Goal: Transaction & Acquisition: Purchase product/service

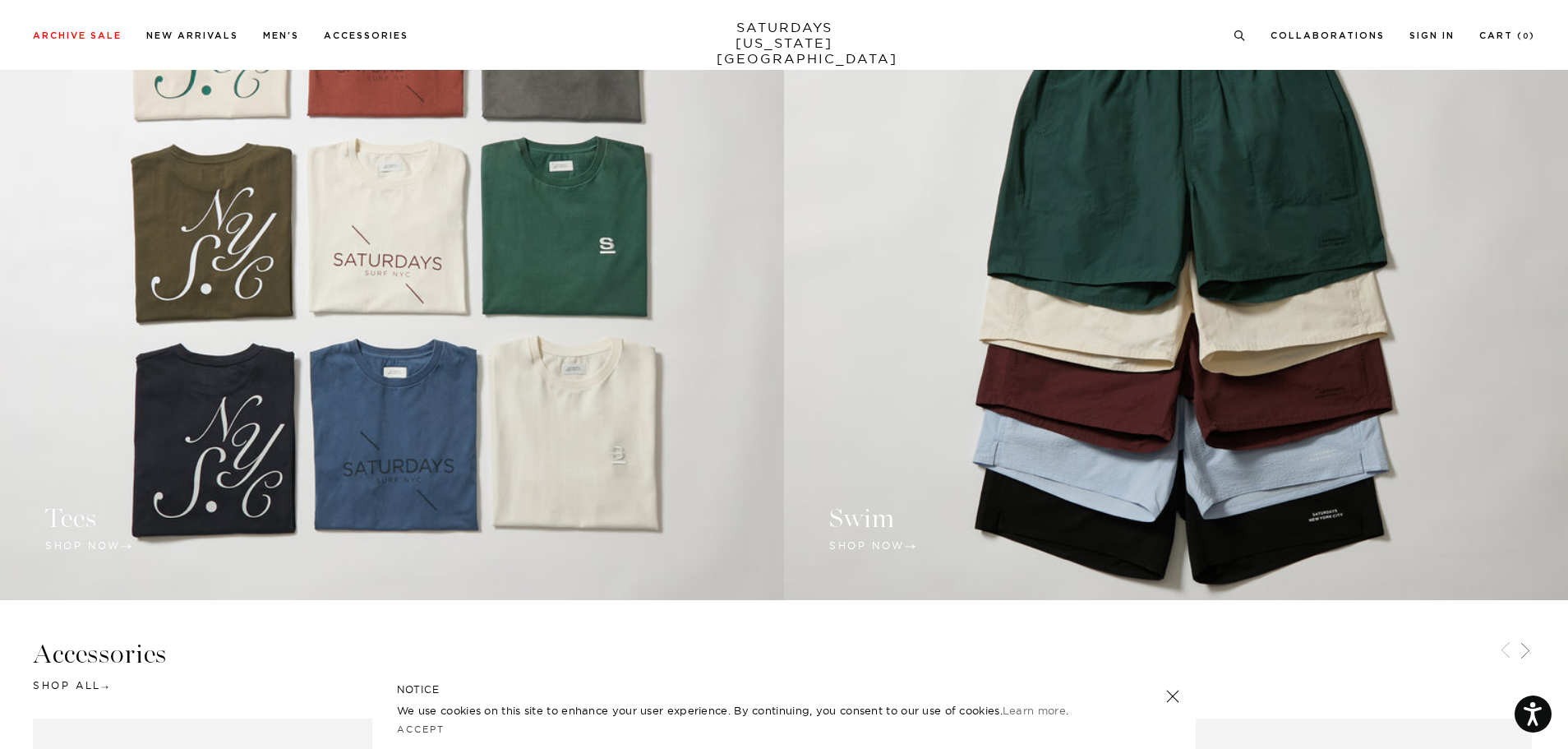
scroll to position [1809, 0]
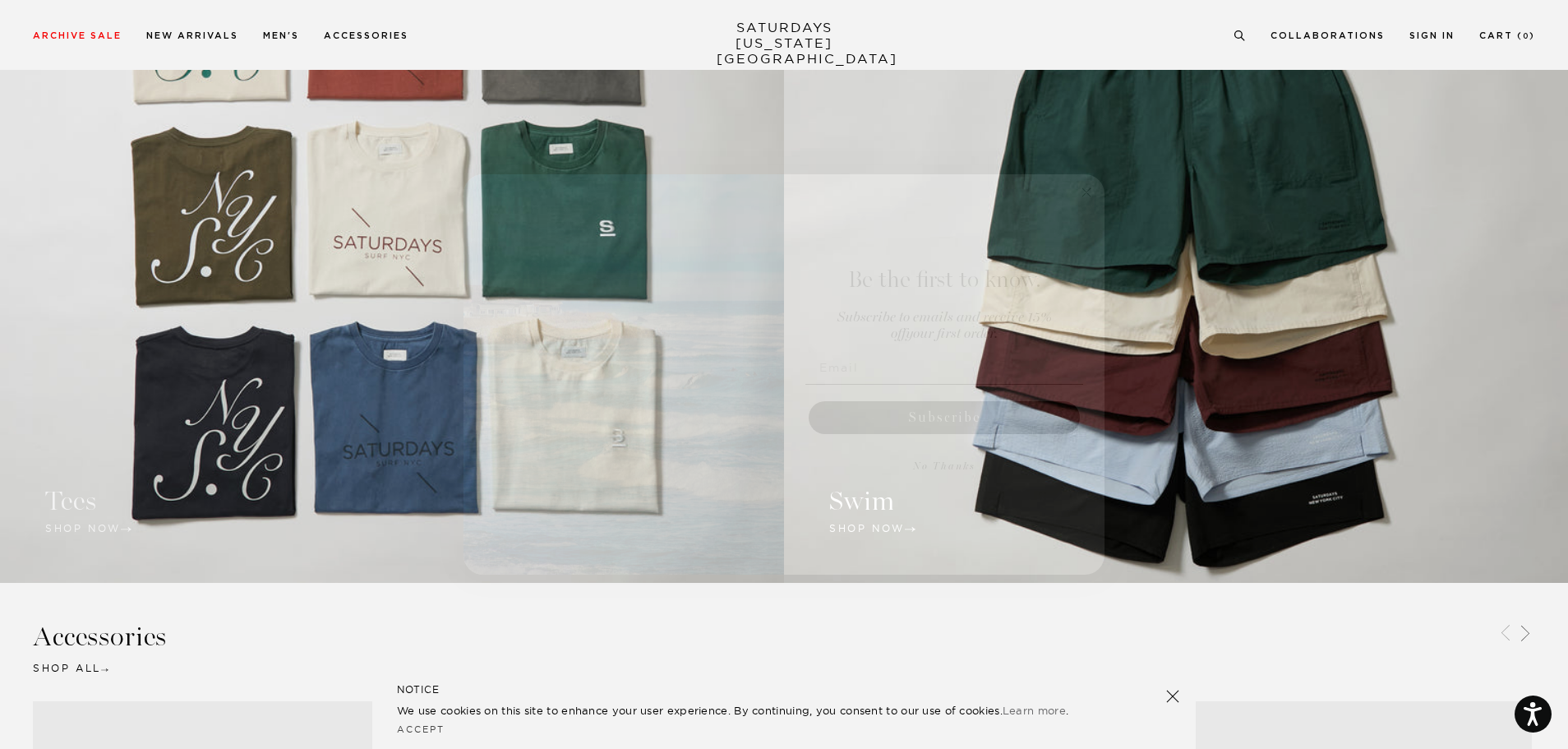
click at [1088, 192] on icon "Close dialog" at bounding box center [1087, 192] width 8 height 8
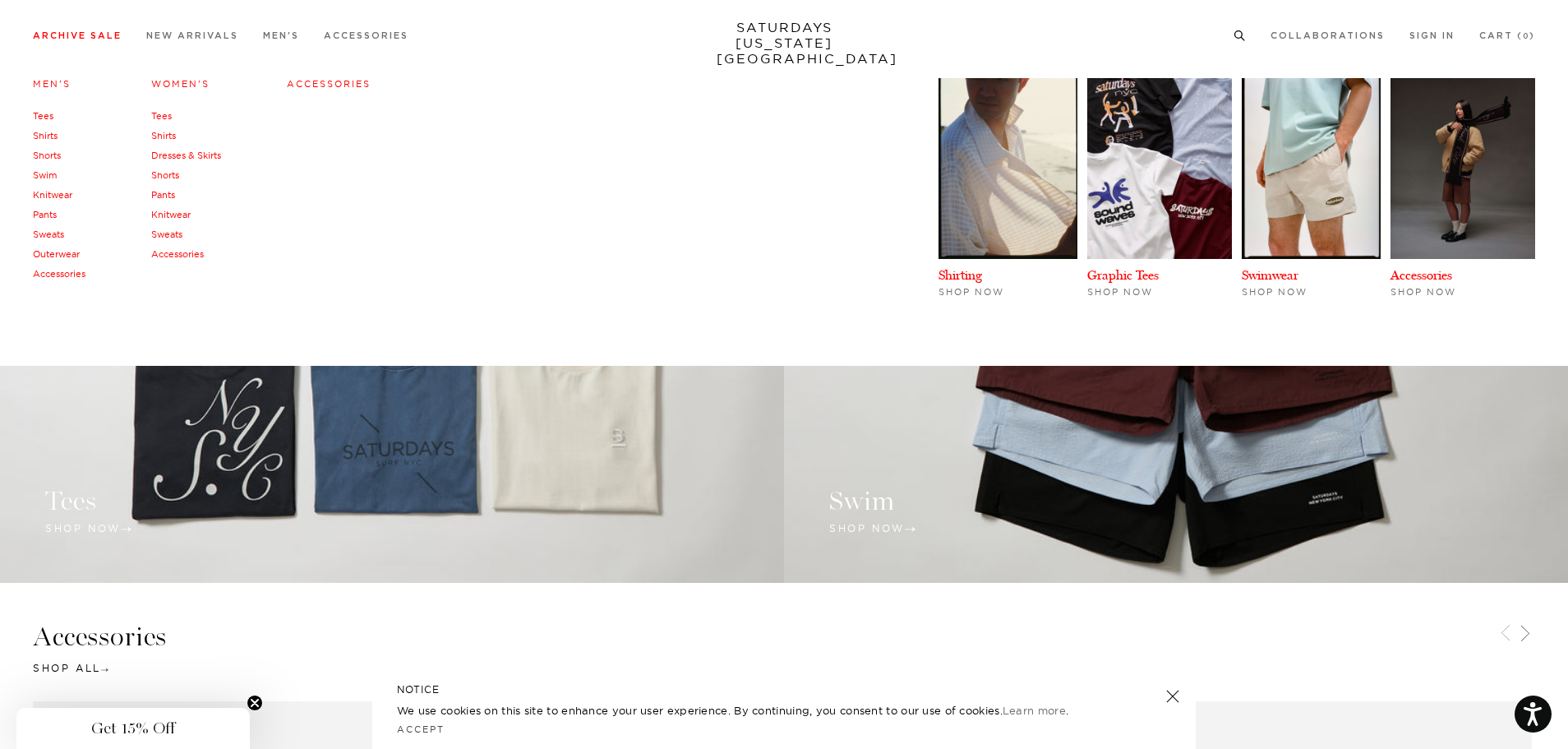
click at [64, 40] on link "Archive Sale" at bounding box center [77, 35] width 89 height 9
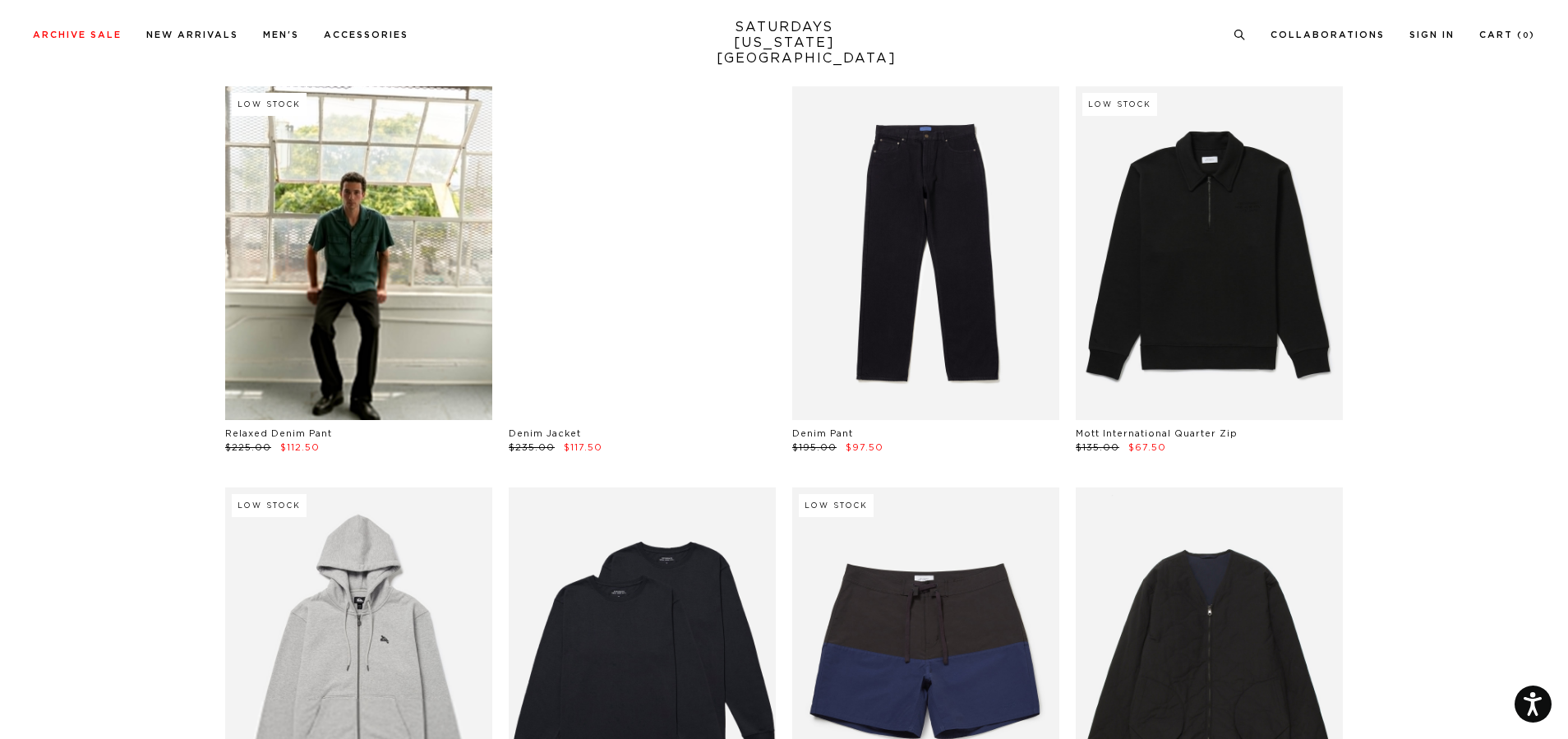
scroll to position [16441, 0]
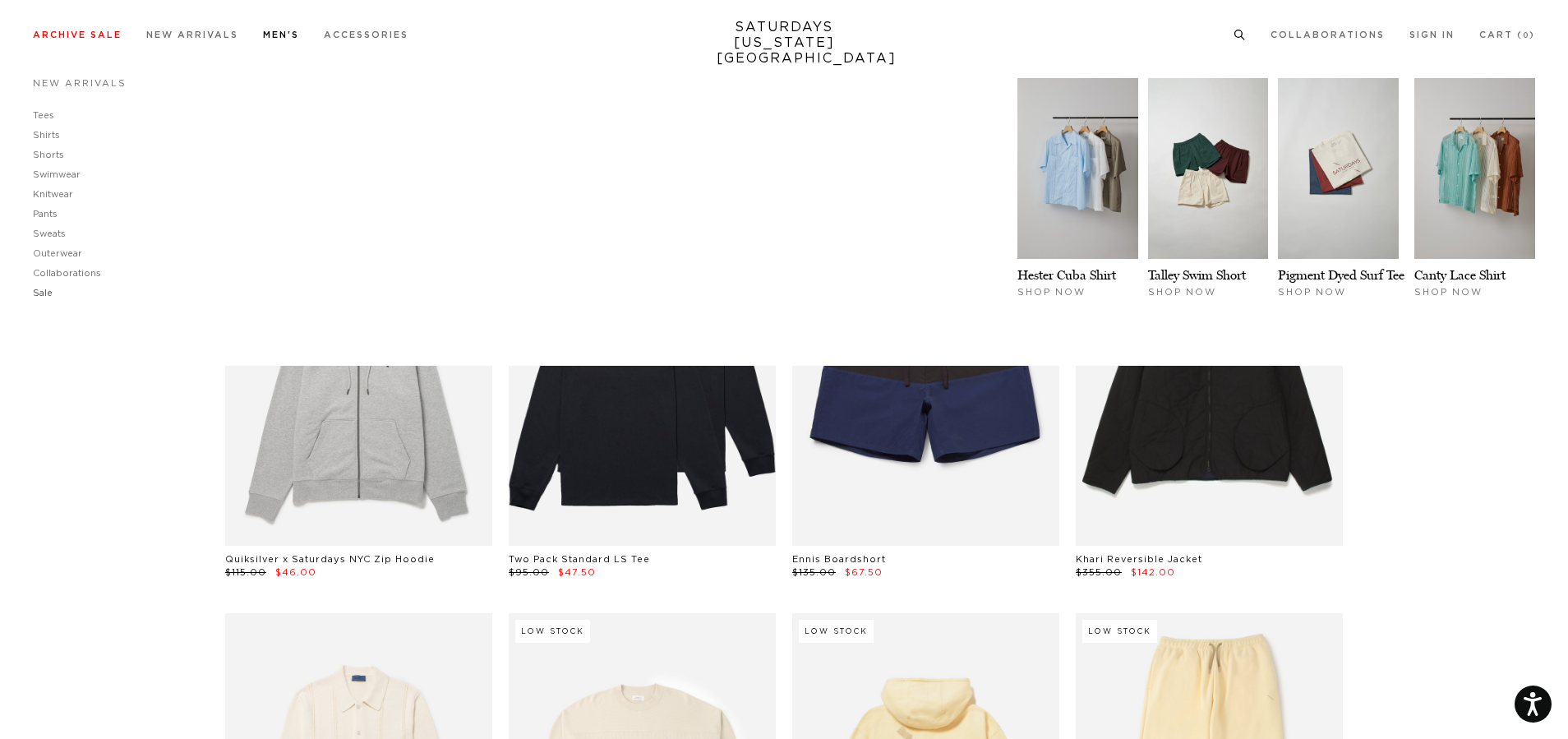
click at [43, 294] on link "Sale" at bounding box center [43, 293] width 20 height 9
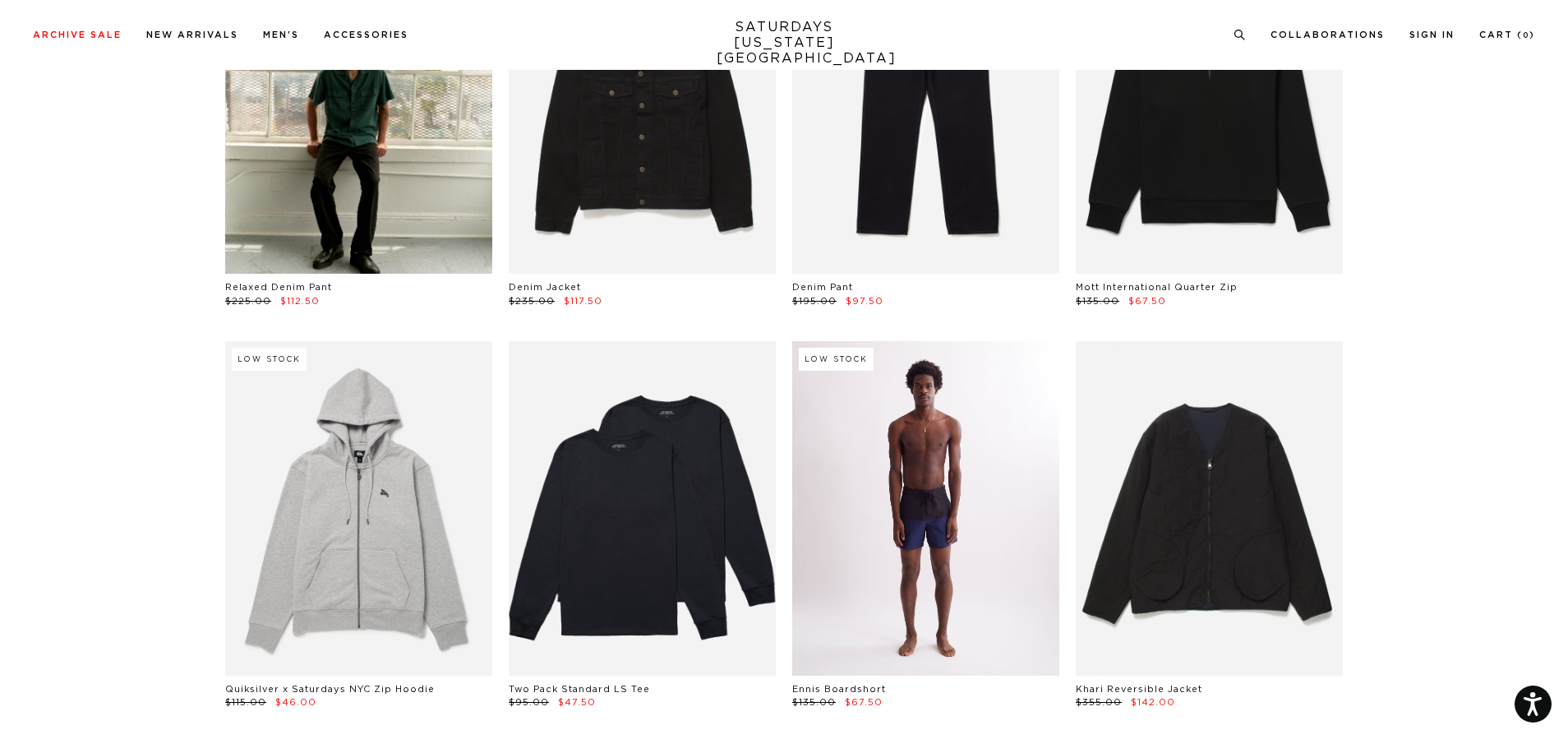
scroll to position [16194, 0]
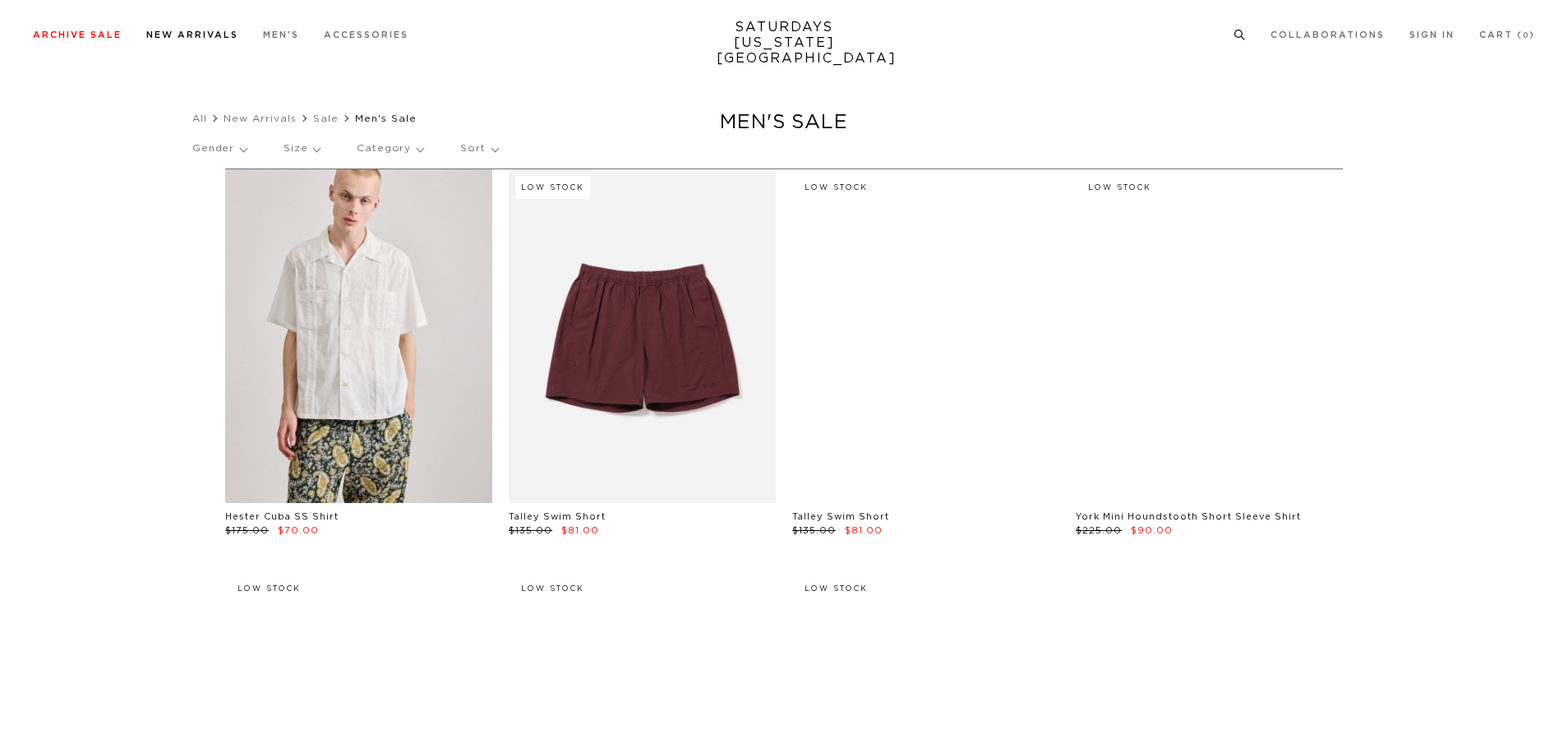
scroll to position [22, 0]
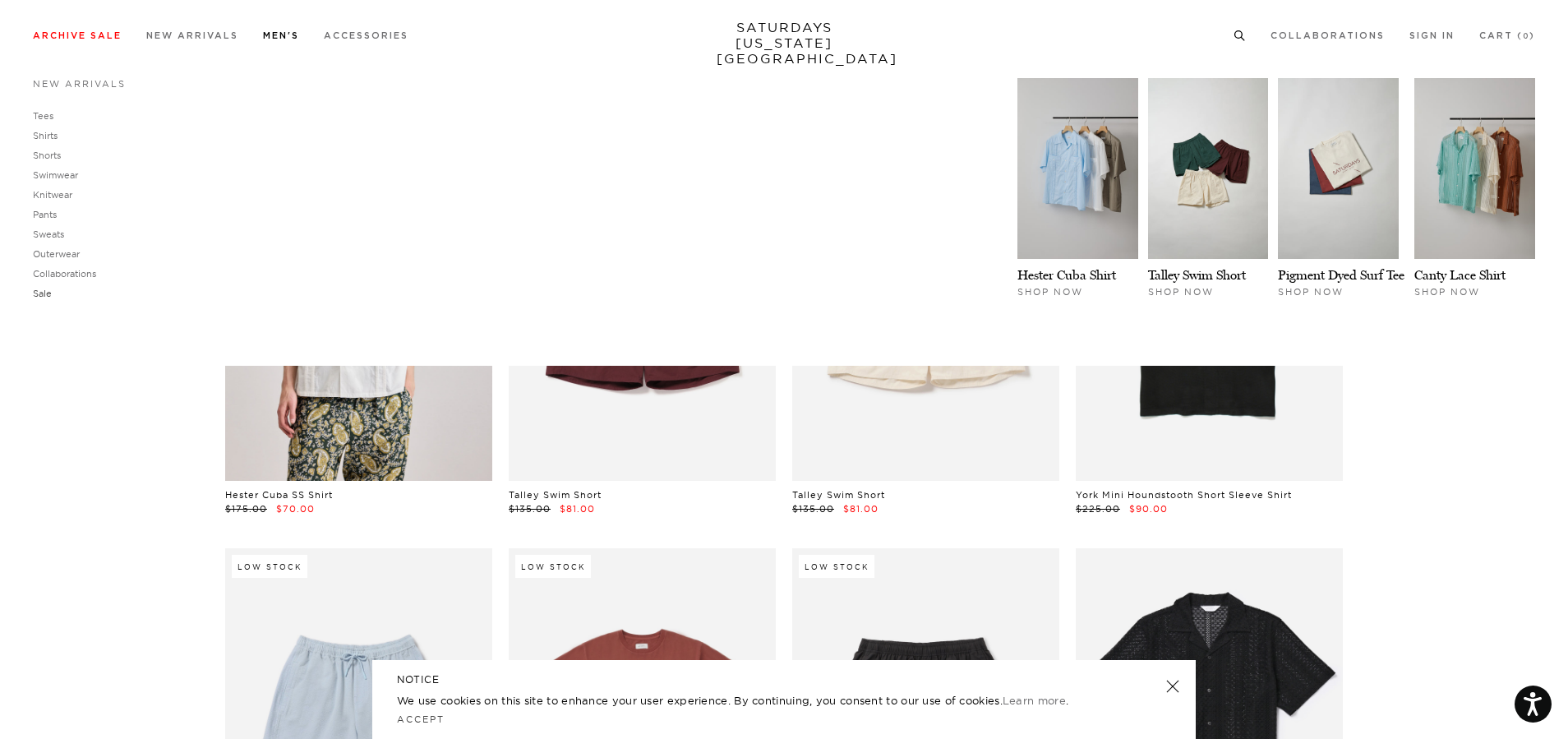
click at [46, 295] on link "Sale" at bounding box center [42, 294] width 19 height 12
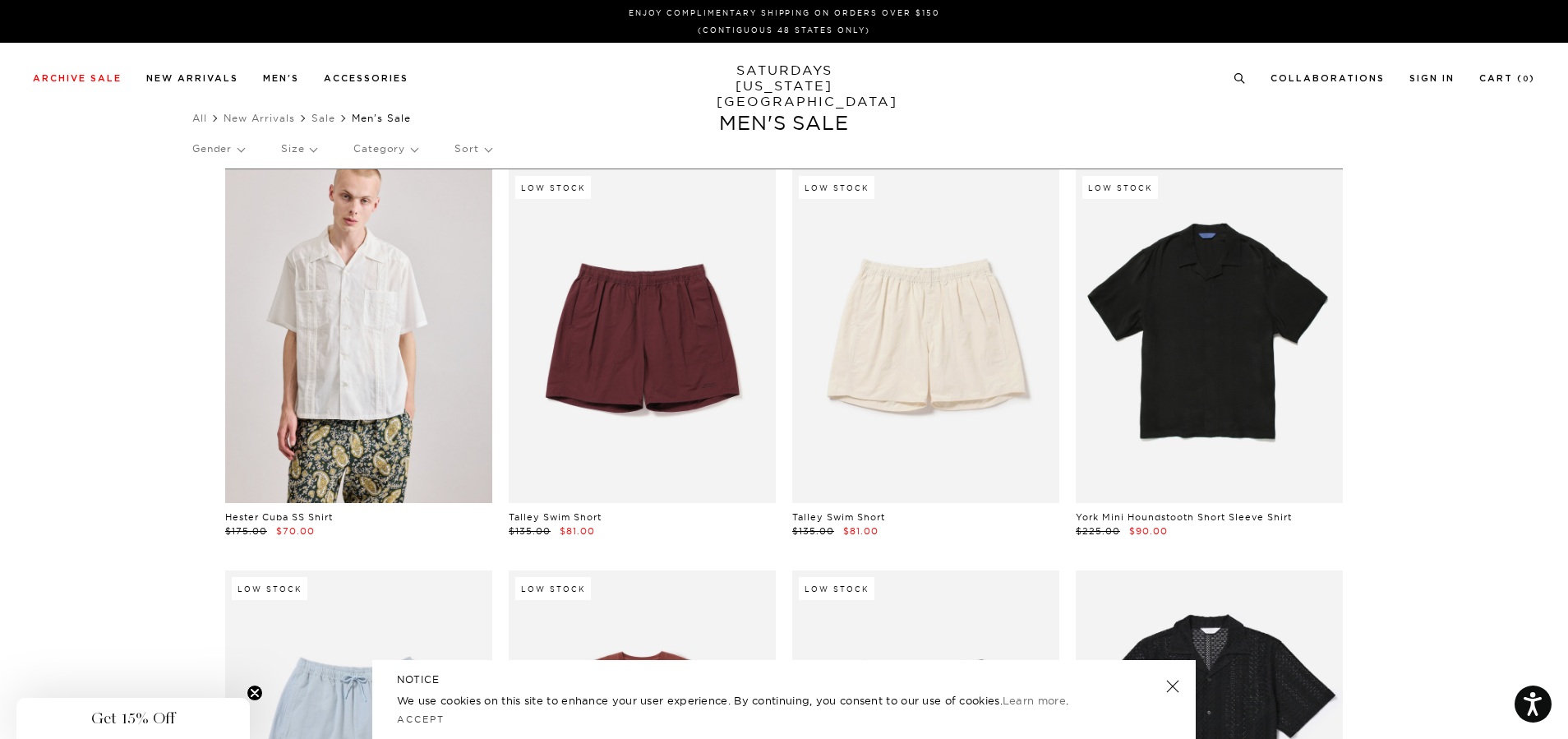
click at [1176, 683] on link at bounding box center [1173, 686] width 23 height 23
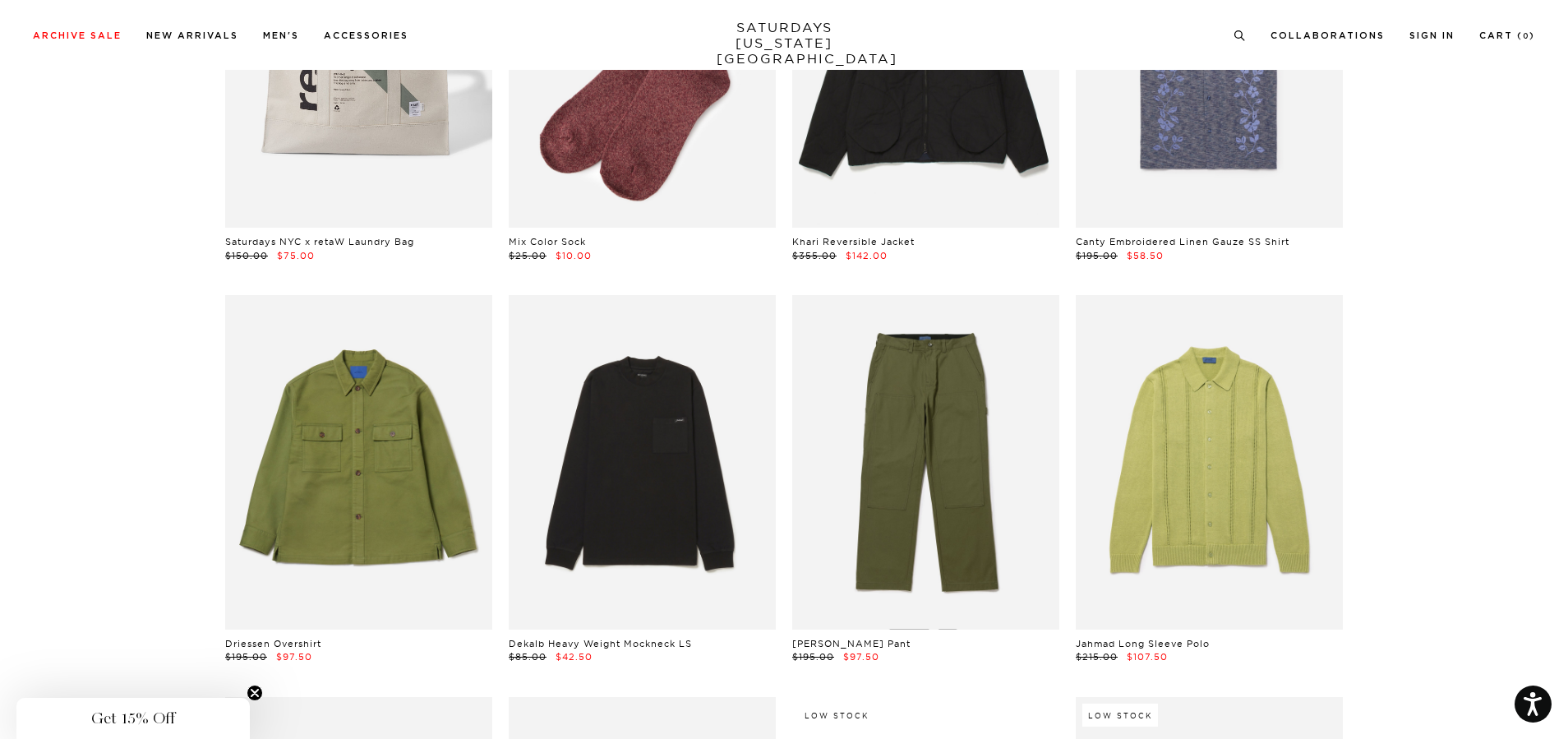
scroll to position [8714, 0]
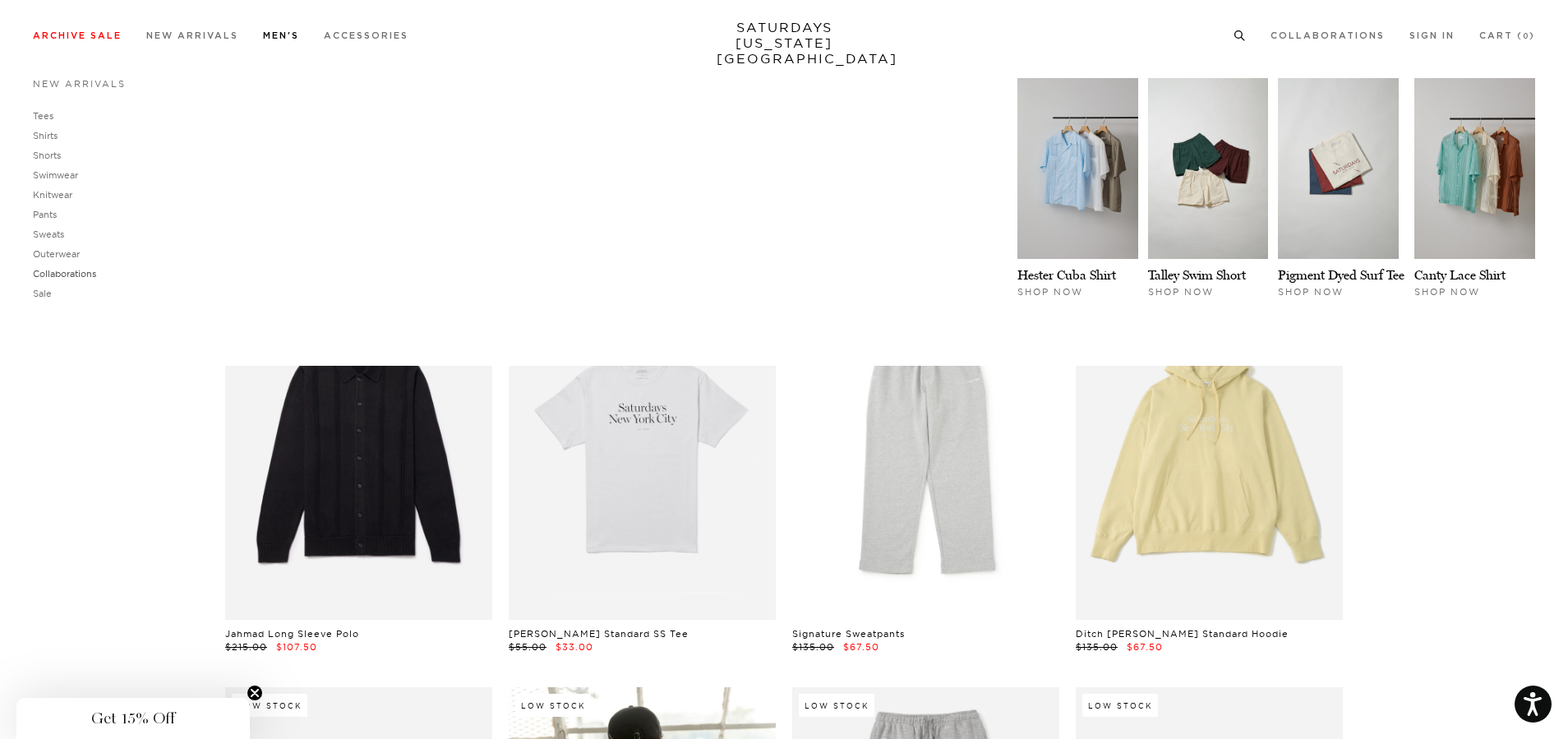
click at [75, 272] on link "Collaborations" at bounding box center [64, 274] width 63 height 12
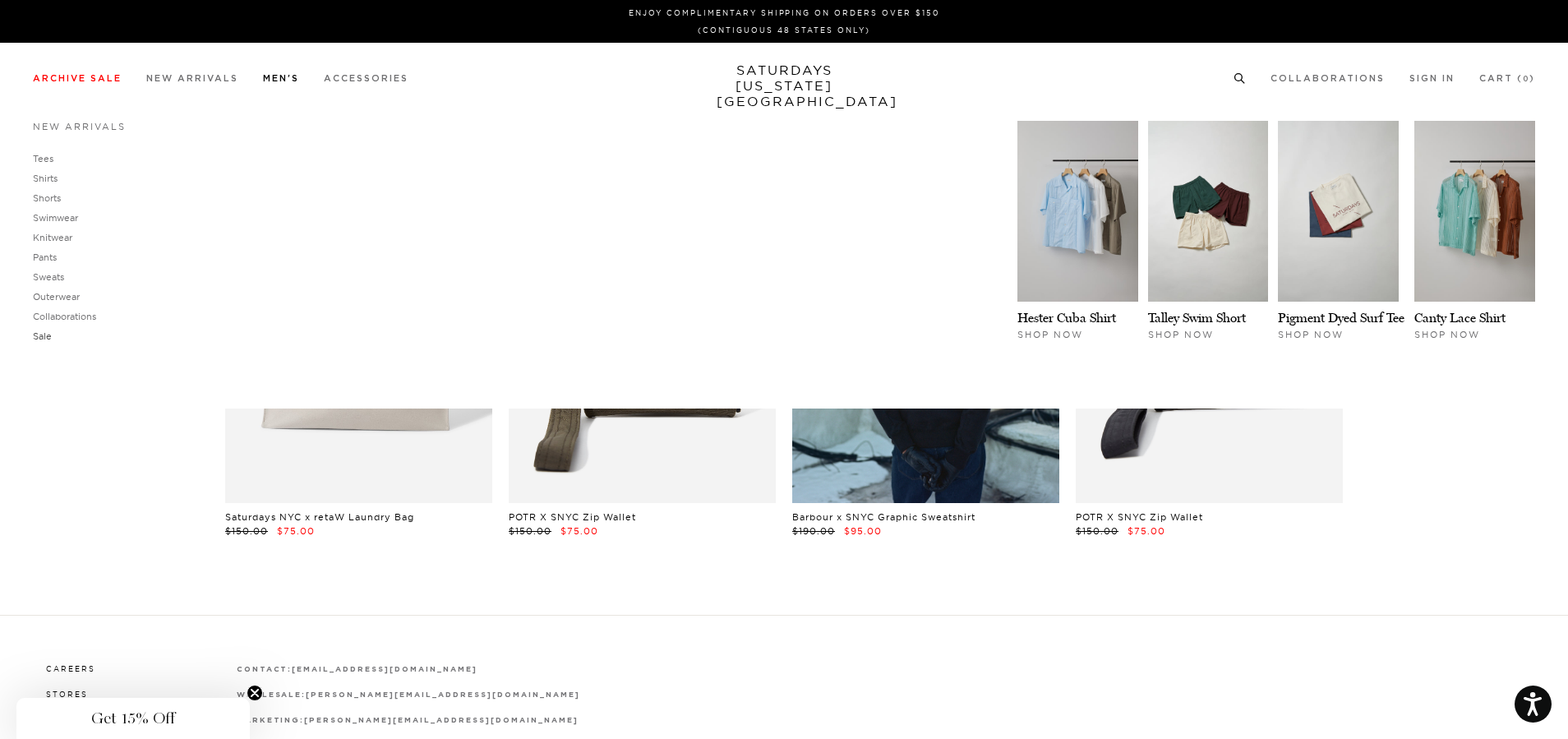
click at [42, 338] on link "Sale" at bounding box center [42, 336] width 19 height 12
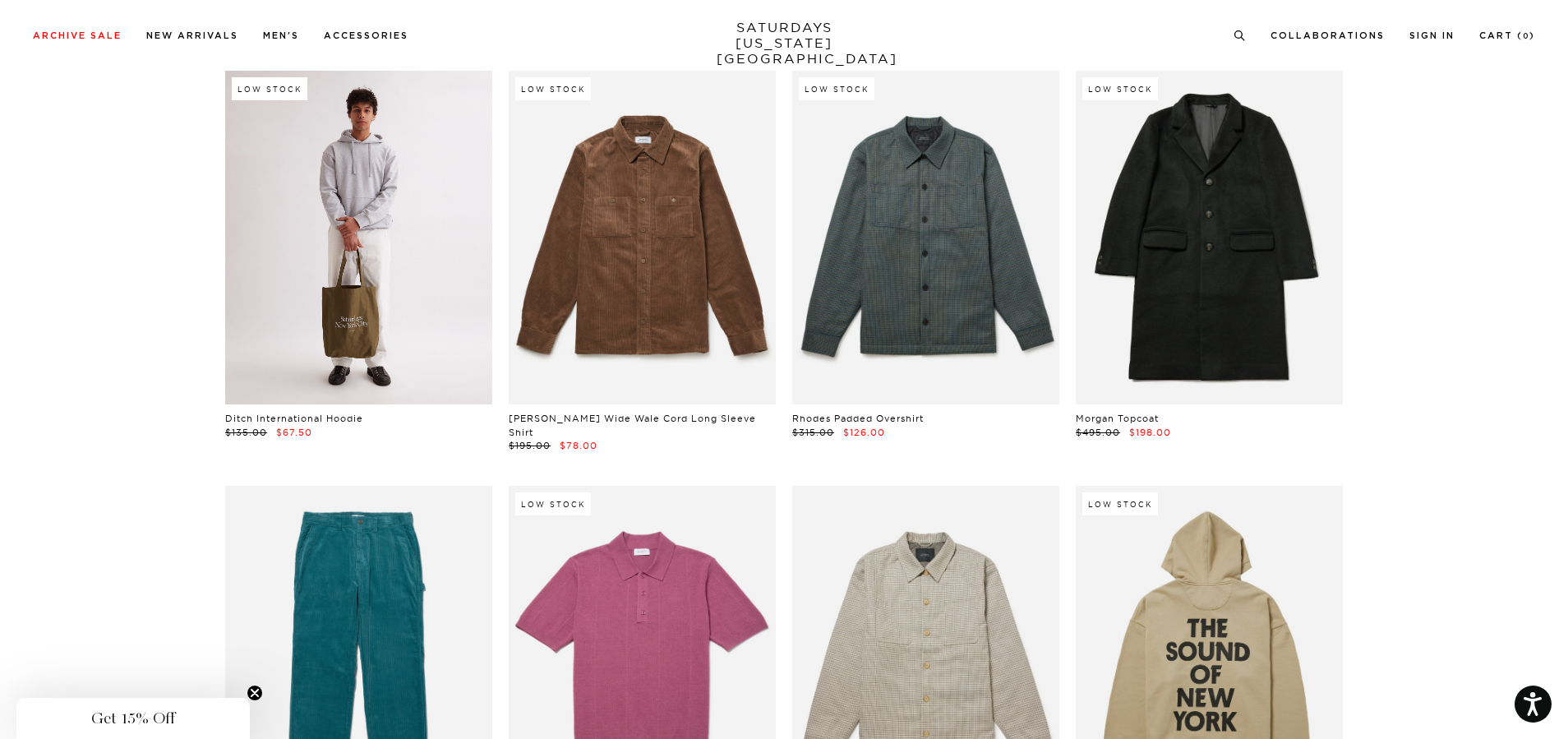
scroll to position [23346, 0]
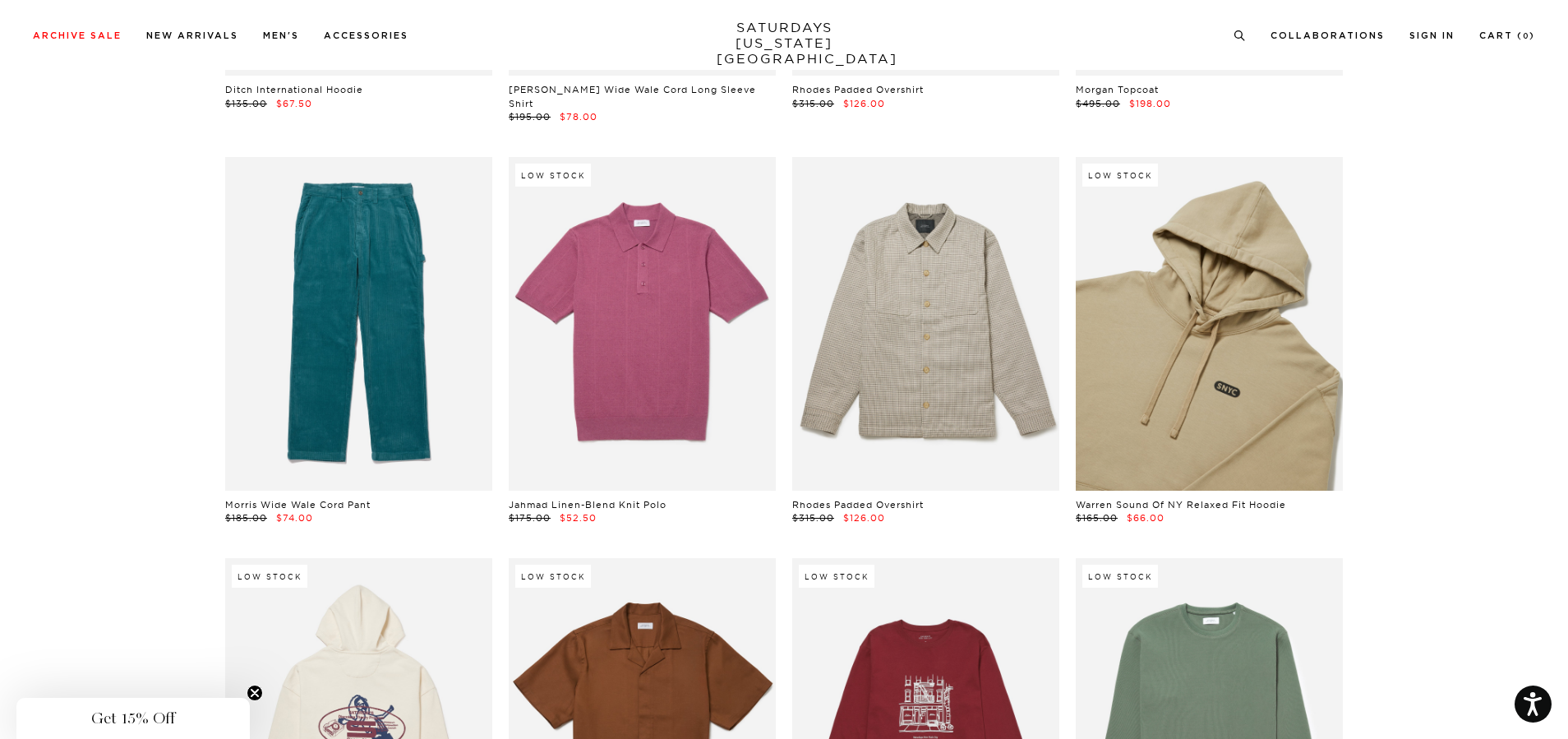
click at [1254, 306] on link at bounding box center [1209, 324] width 267 height 334
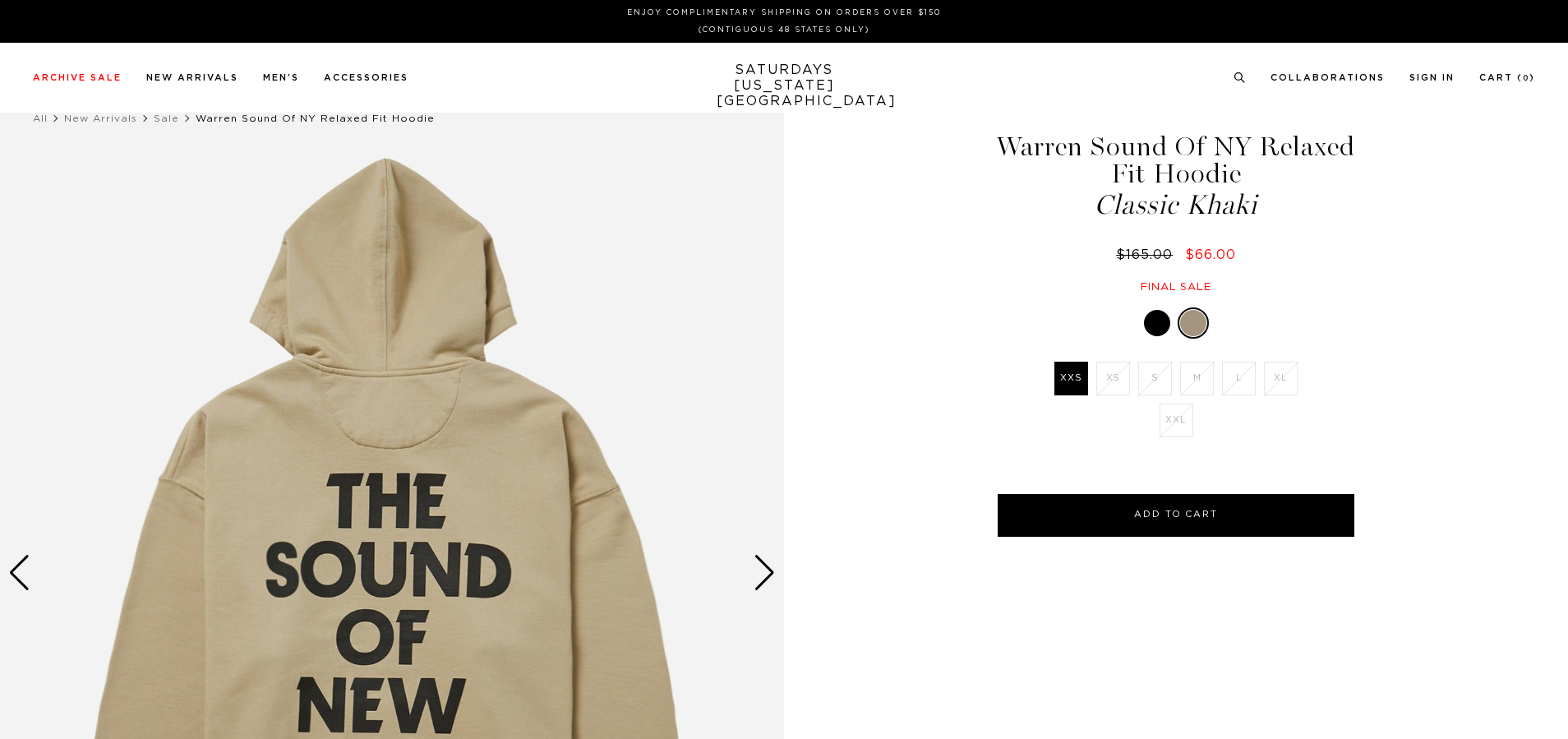
click at [1193, 313] on div at bounding box center [1193, 323] width 26 height 26
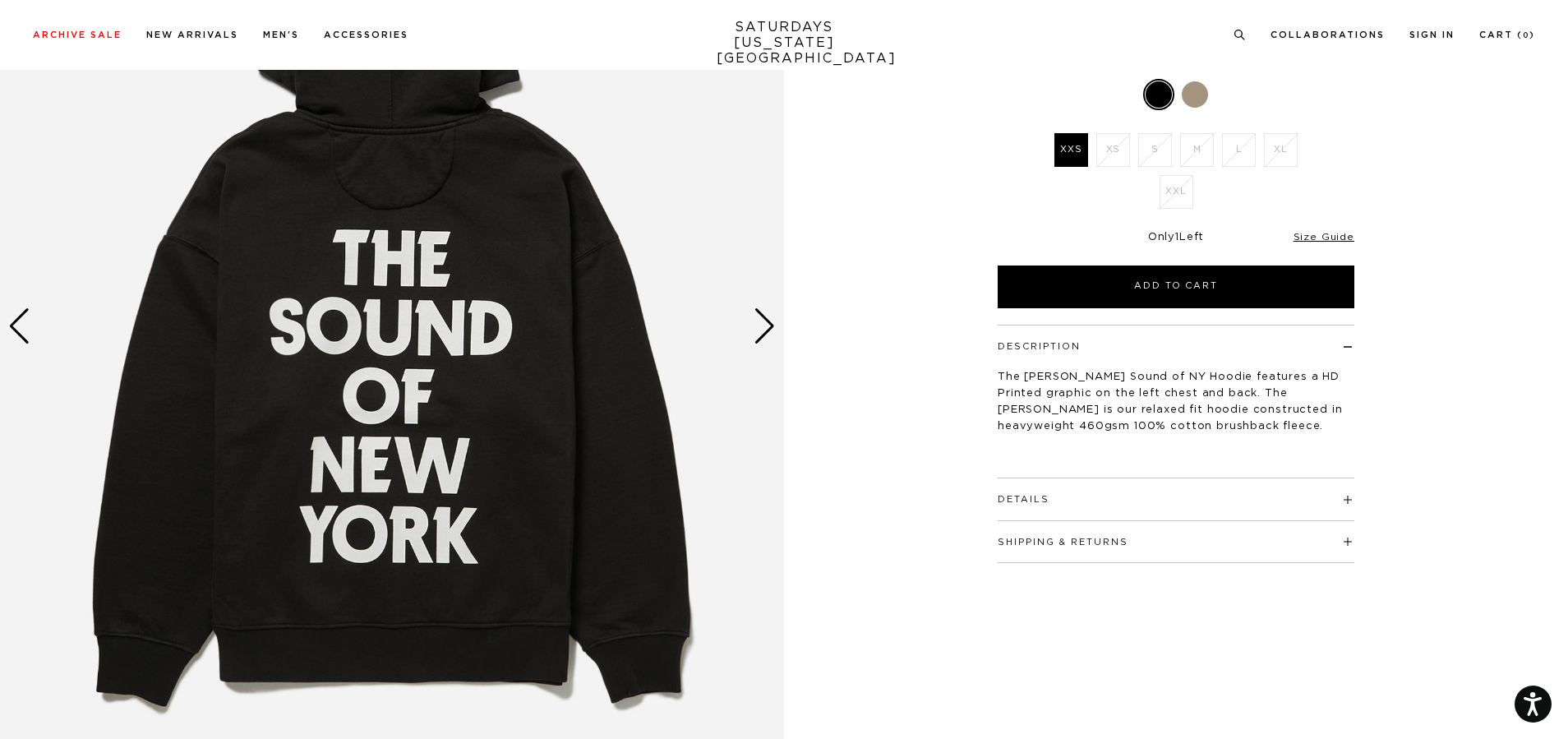
click at [758, 329] on div "Next slide" at bounding box center [765, 326] width 22 height 36
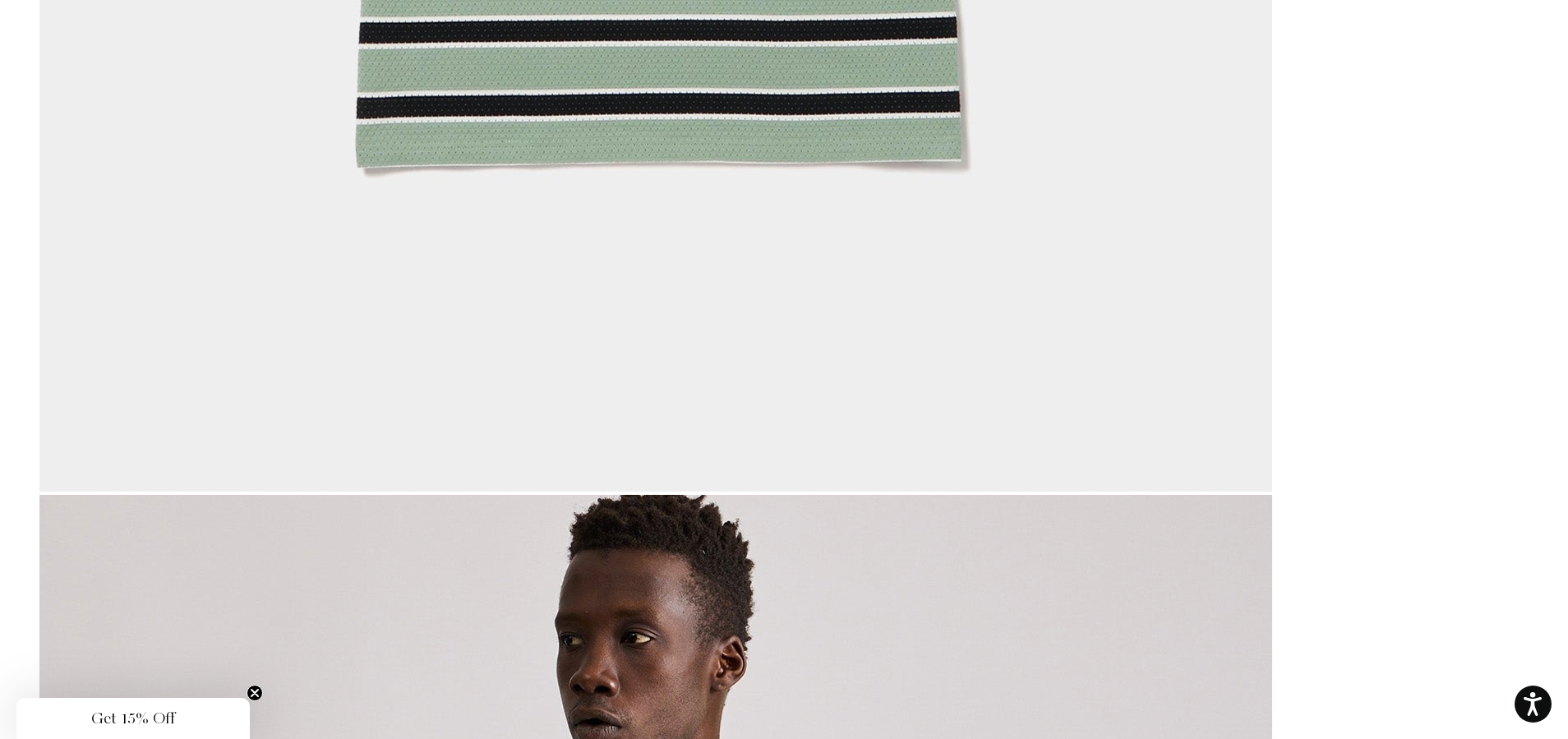
scroll to position [24168, 0]
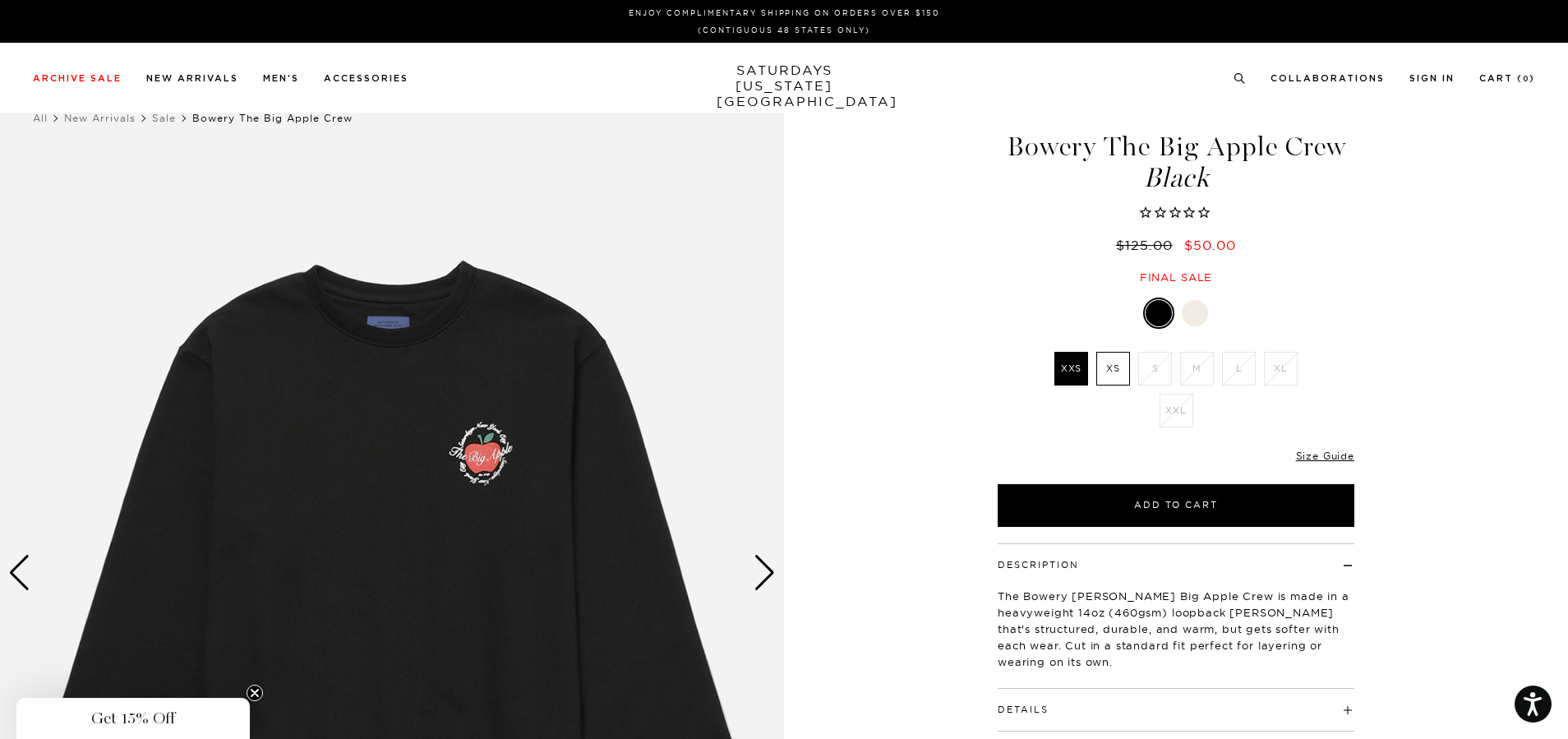
click at [1201, 312] on div at bounding box center [1195, 313] width 26 height 26
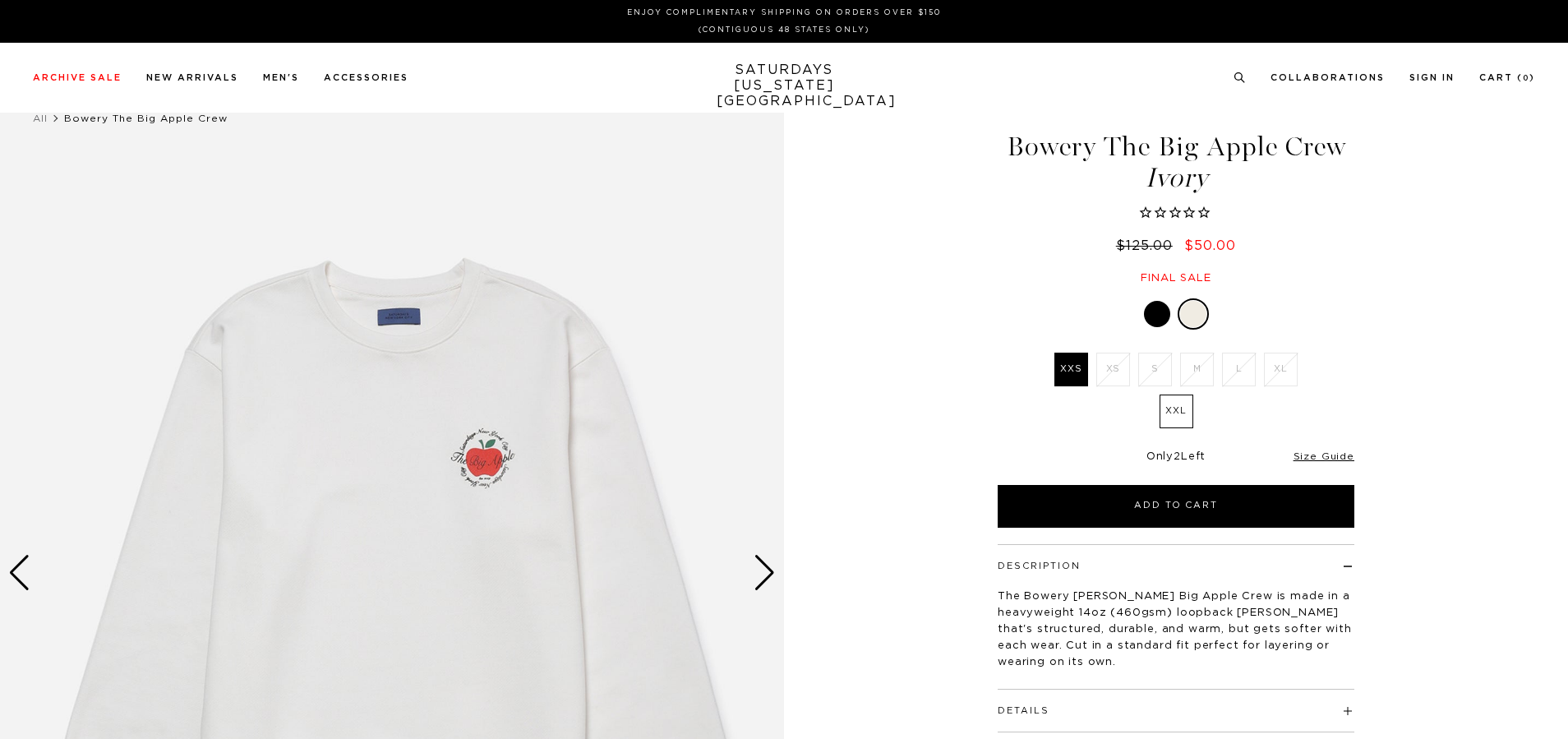
click at [727, 560] on img at bounding box center [392, 573] width 784 height 981
click at [756, 569] on div "Next slide" at bounding box center [765, 573] width 22 height 36
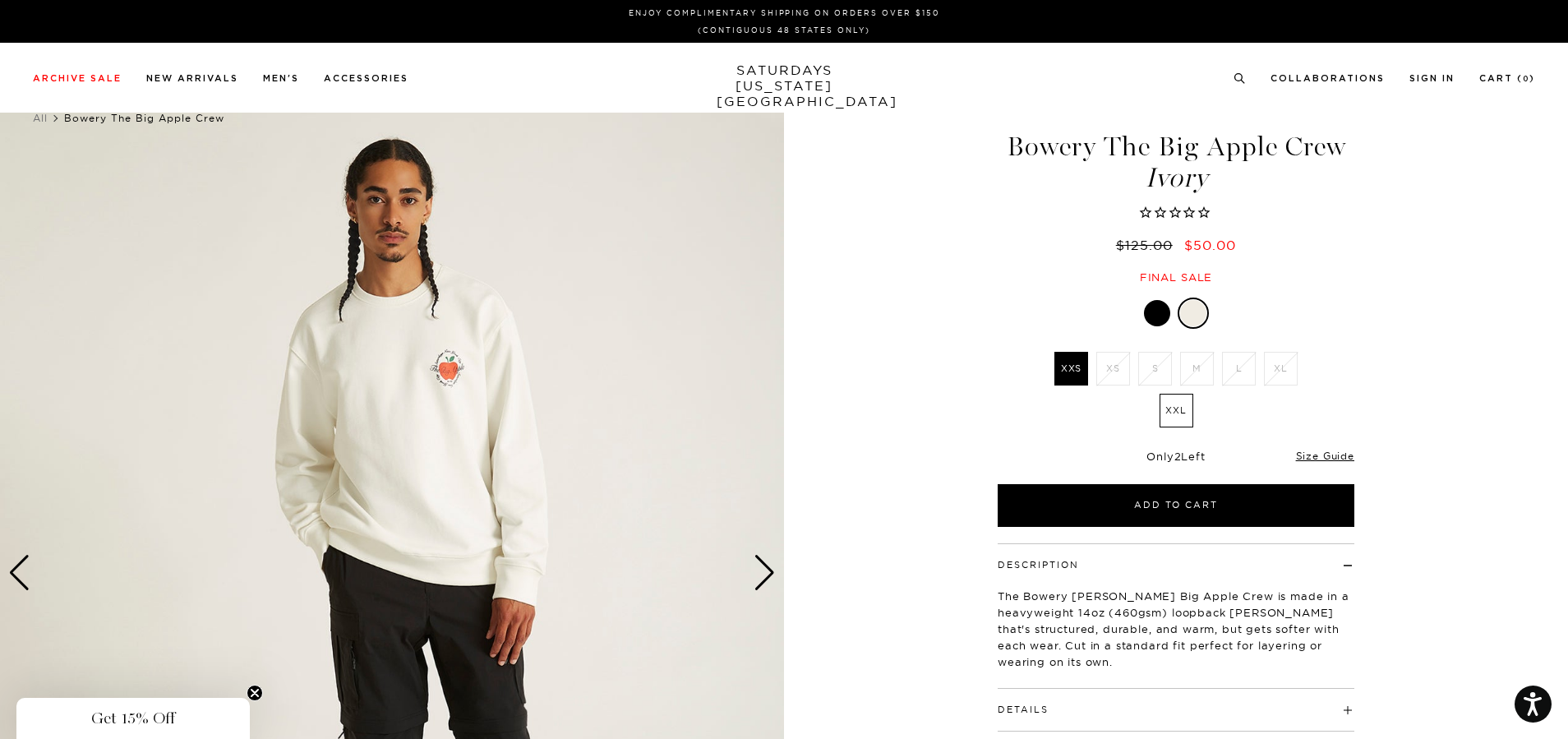
click at [756, 566] on div "Next slide" at bounding box center [765, 573] width 22 height 36
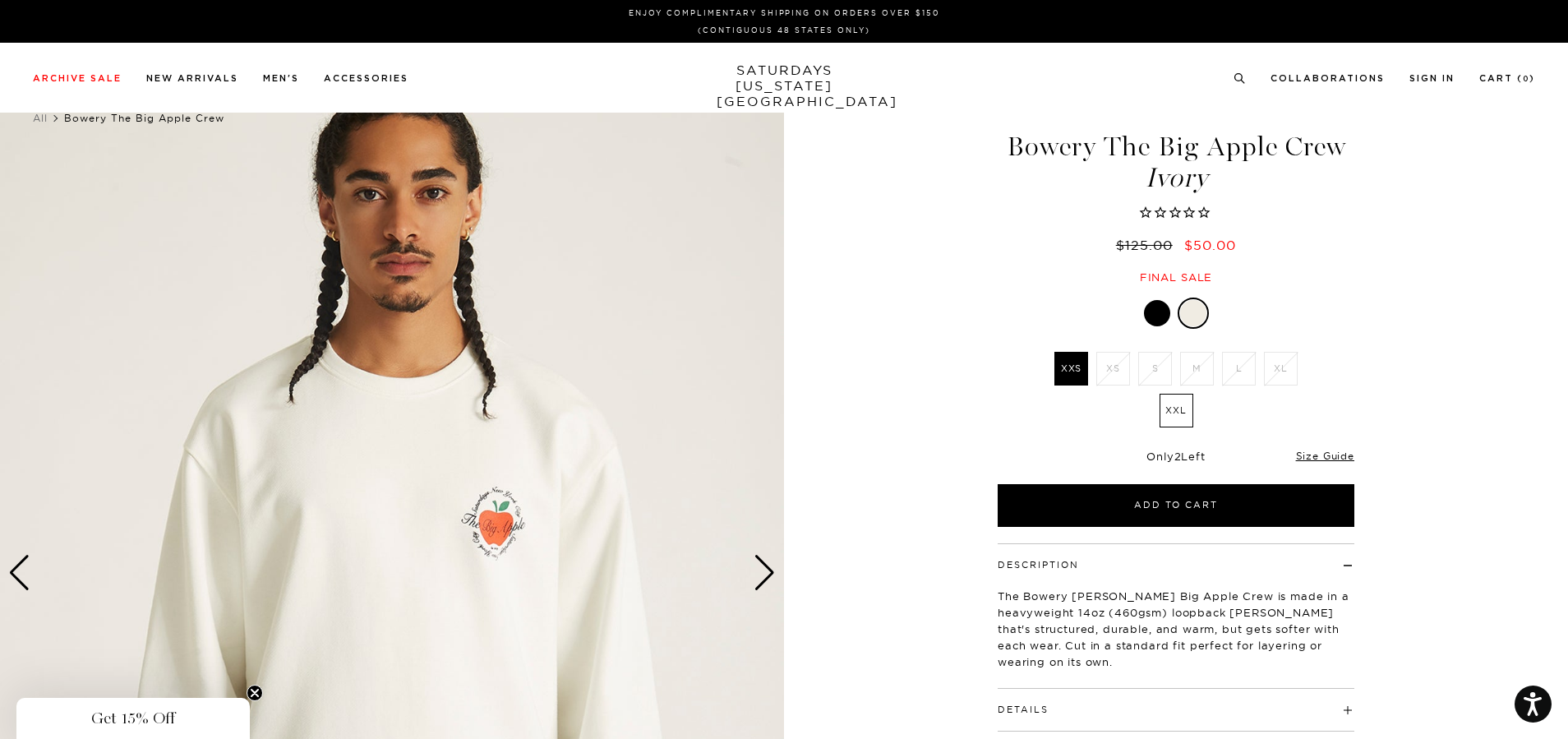
click at [756, 566] on div "Next slide" at bounding box center [765, 573] width 22 height 36
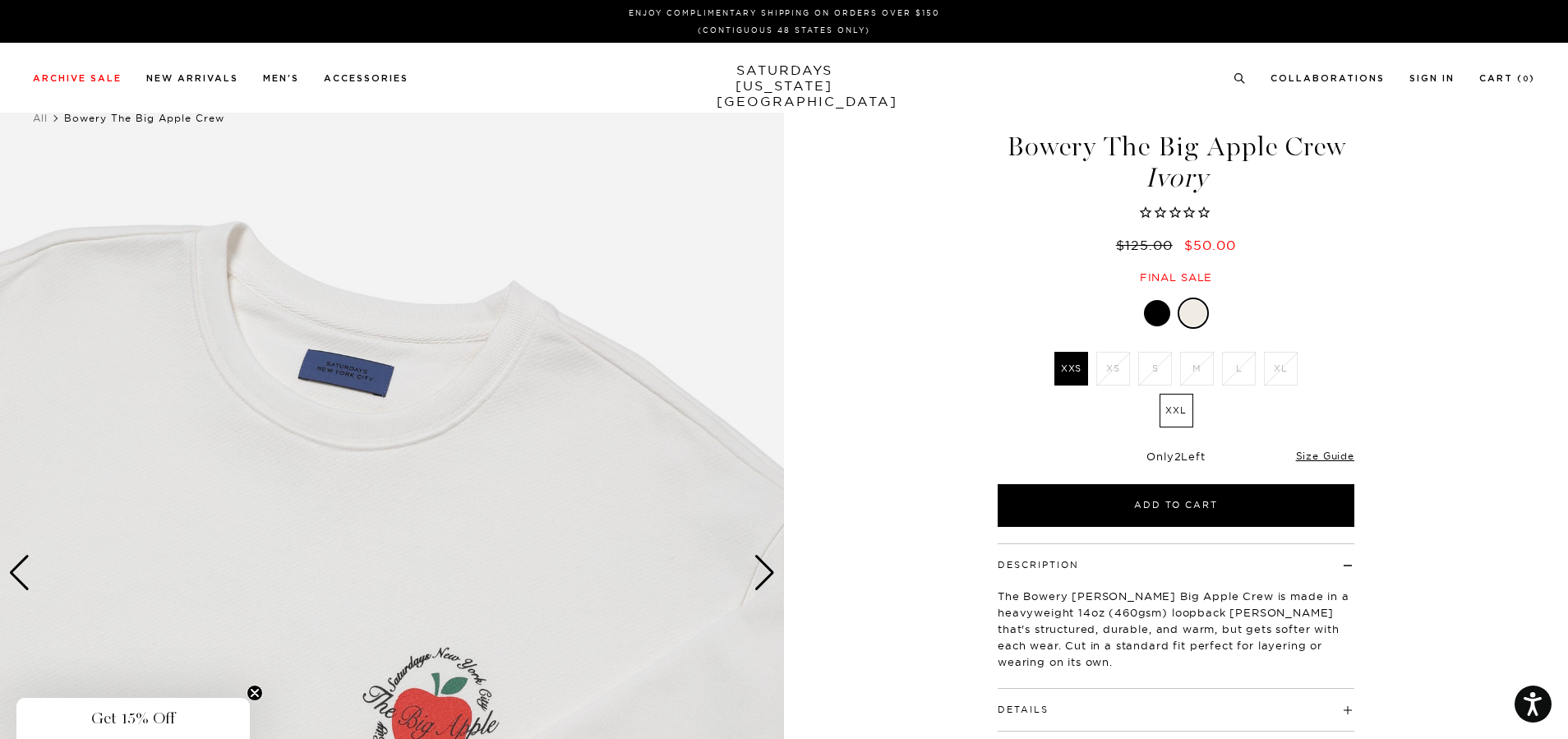
click at [756, 563] on div "Next slide" at bounding box center [765, 573] width 22 height 36
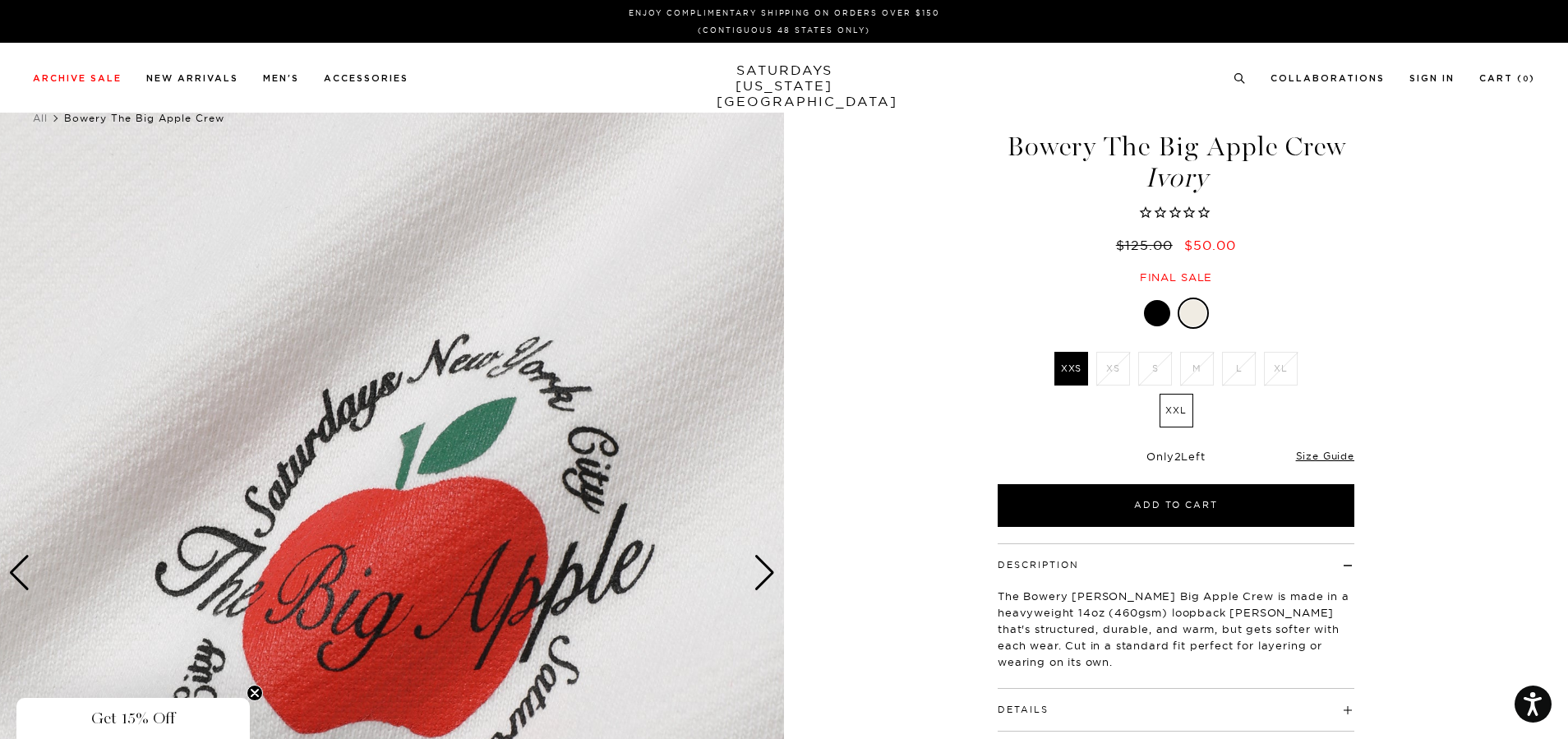
click at [756, 562] on div "Next slide" at bounding box center [765, 573] width 22 height 36
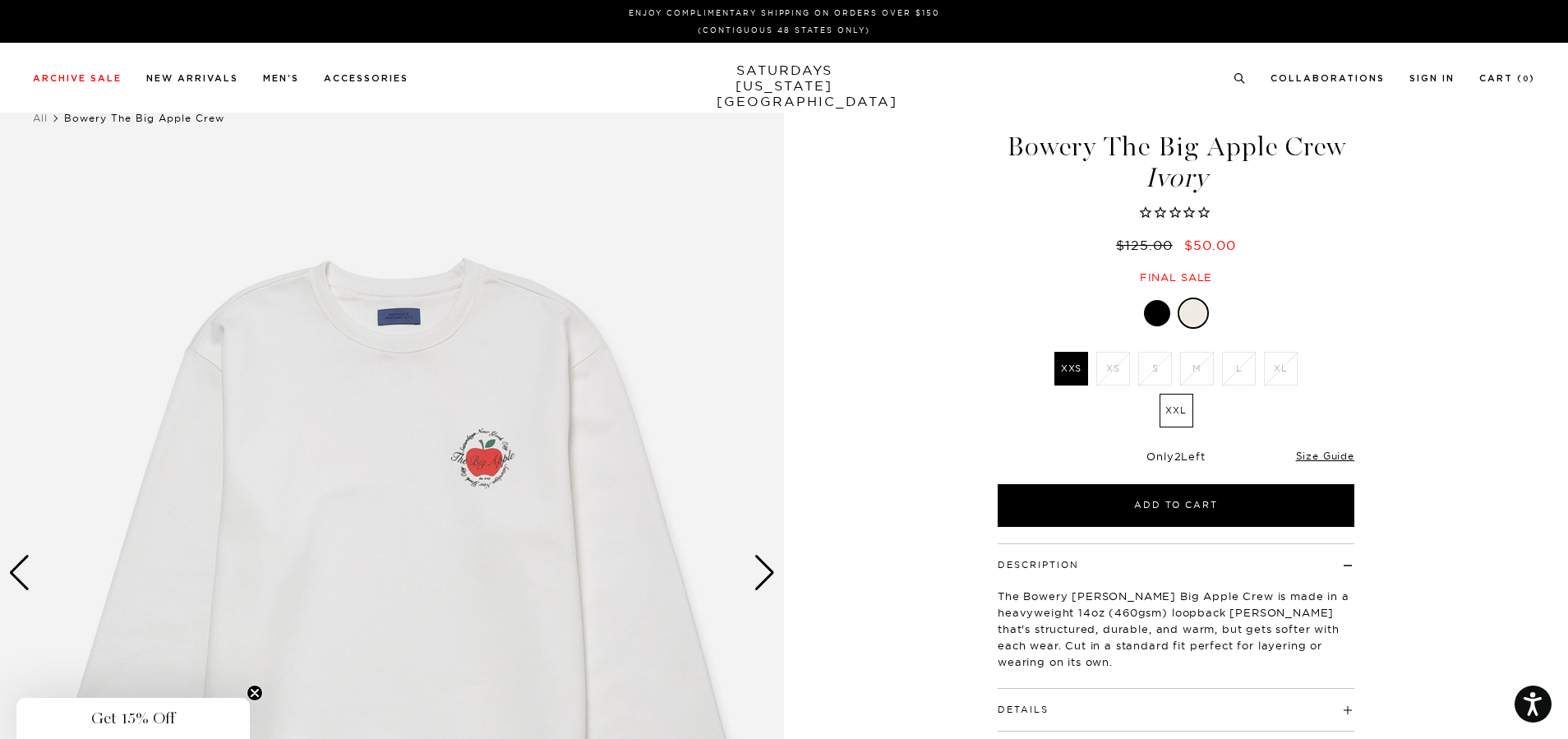
click at [756, 562] on div "Next slide" at bounding box center [765, 573] width 22 height 36
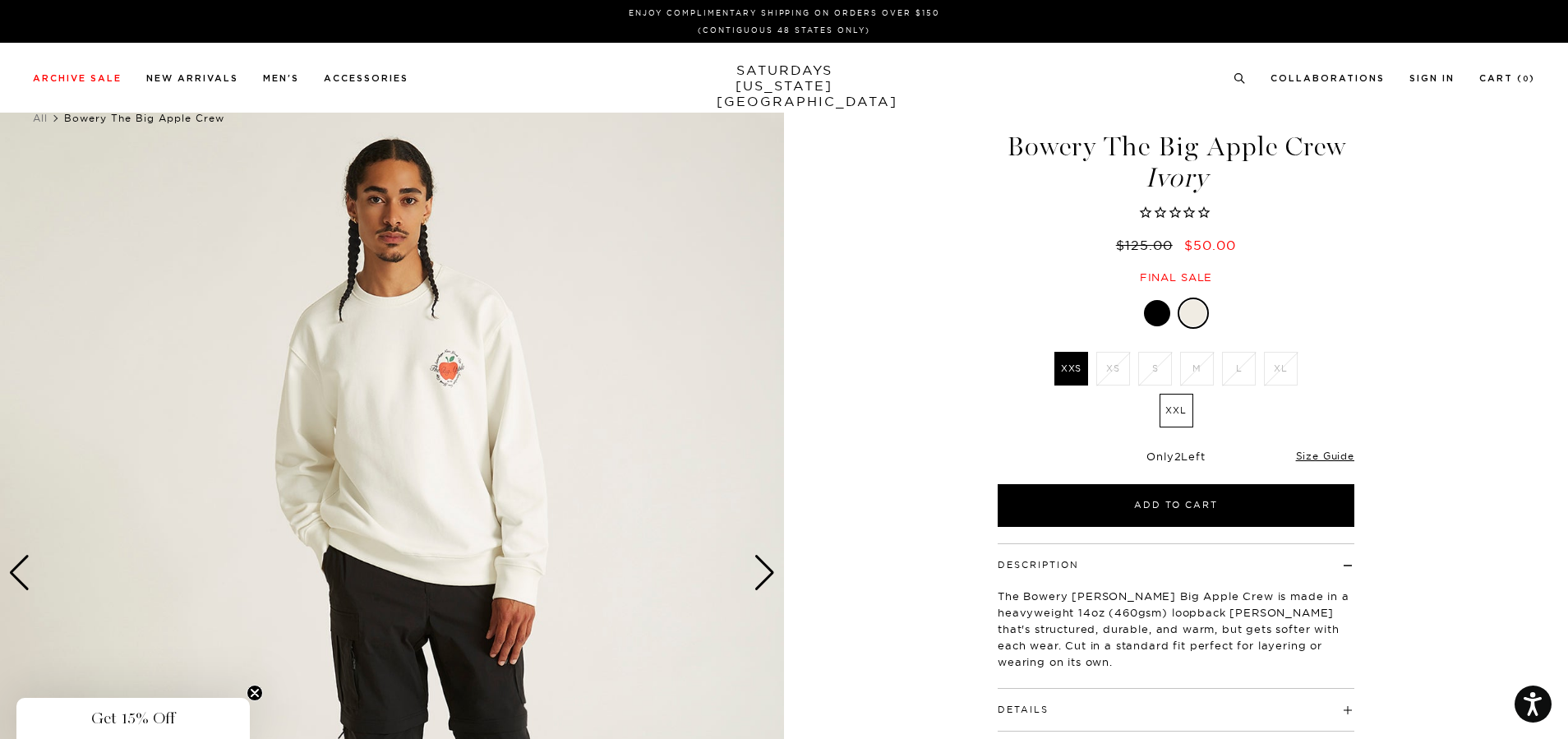
click at [756, 561] on div "Next slide" at bounding box center [765, 573] width 22 height 36
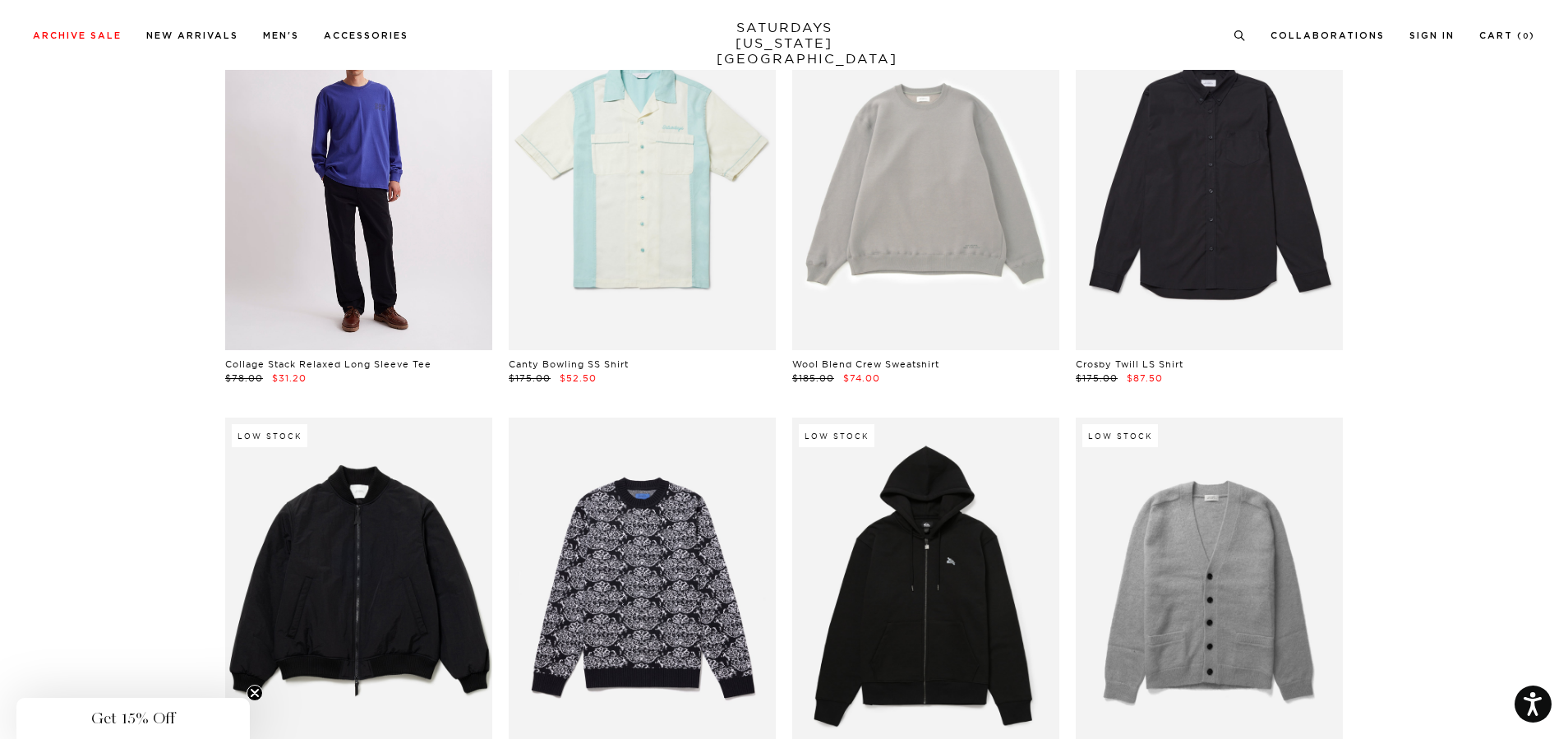
scroll to position [27703, 0]
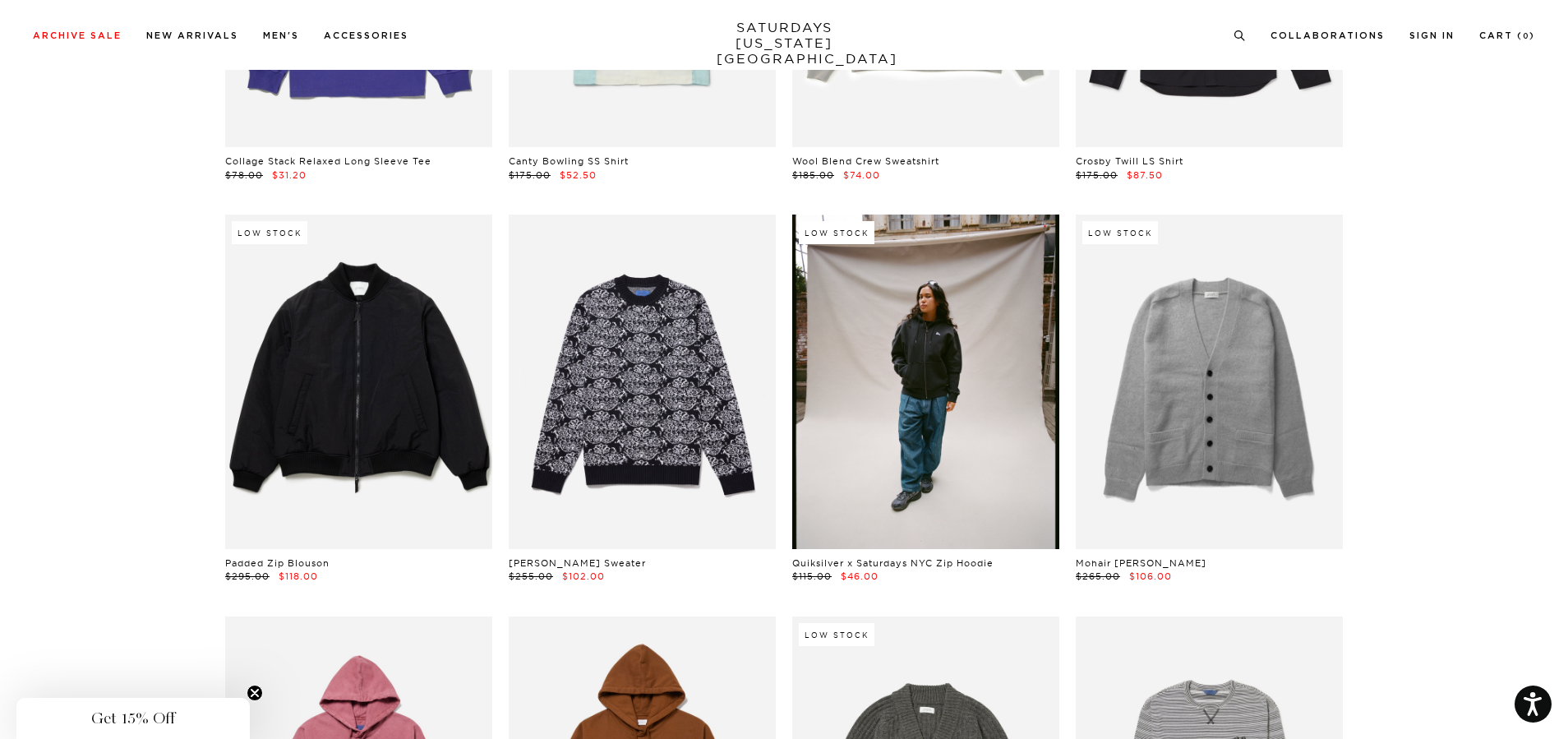
click at [1010, 418] on link at bounding box center [925, 382] width 267 height 334
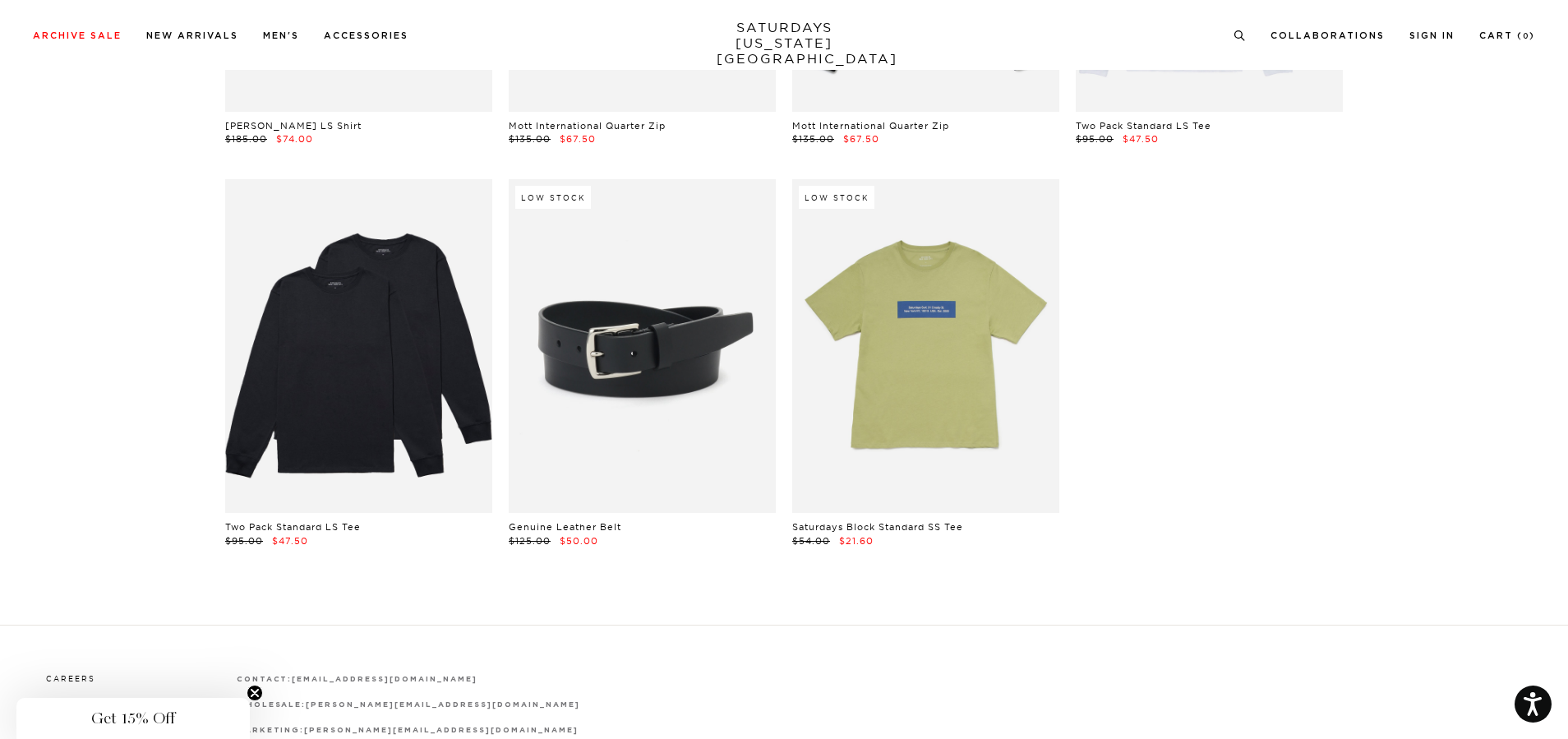
scroll to position [33375, 0]
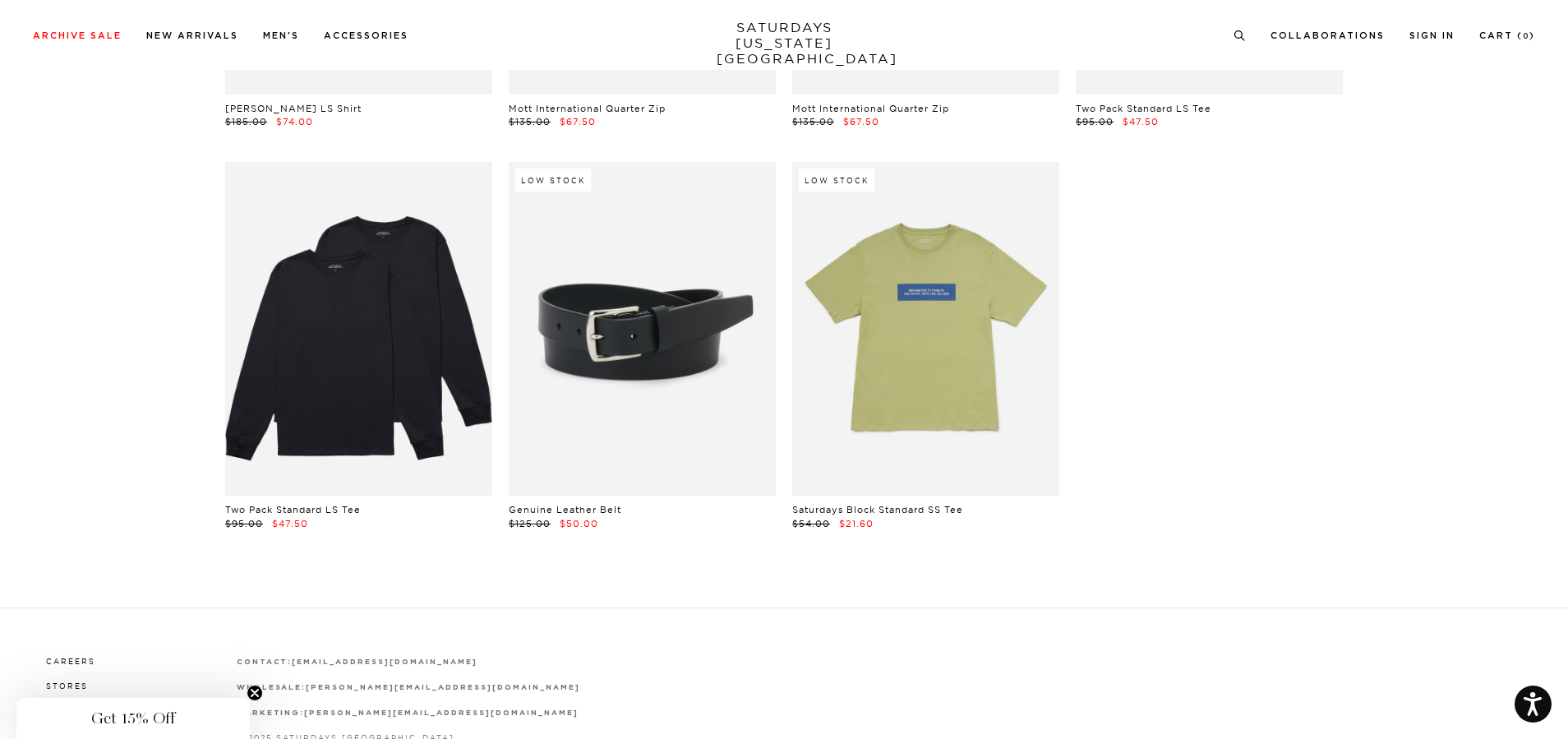
click at [648, 326] on link at bounding box center [642, 329] width 267 height 334
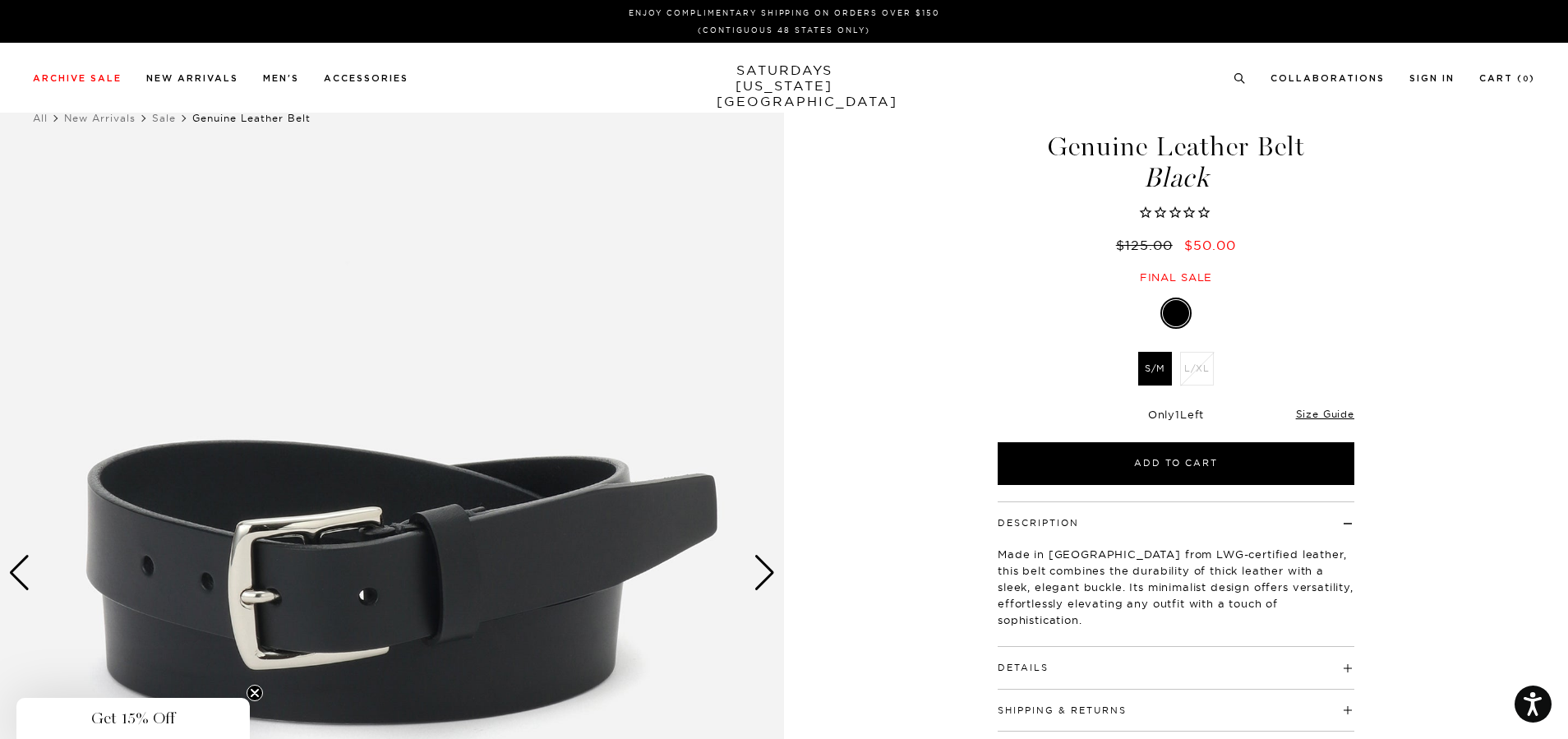
click at [1216, 381] on li "L/XL" at bounding box center [1197, 369] width 42 height 34
click at [1208, 384] on li "L/XL" at bounding box center [1197, 369] width 42 height 34
